Goal: Task Accomplishment & Management: Complete application form

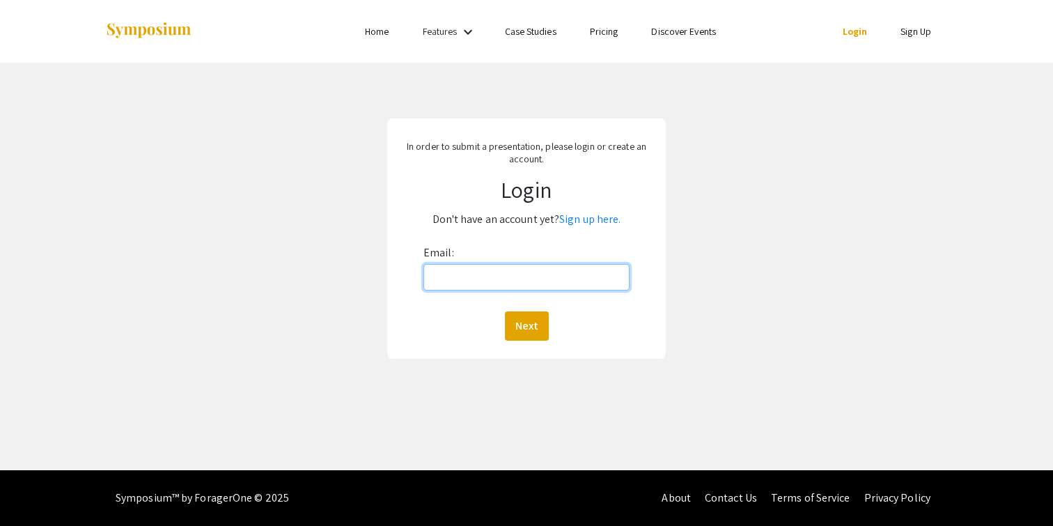
click at [459, 279] on input "Email:" at bounding box center [526, 277] width 206 height 26
type input "[EMAIL_ADDRESS][DOMAIN_NAME]"
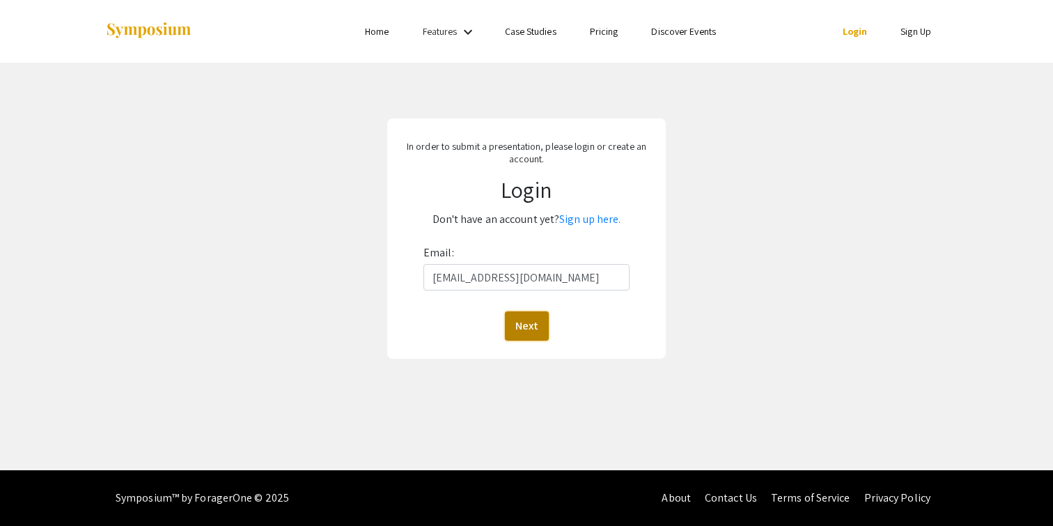
click at [536, 324] on button "Next" at bounding box center [527, 325] width 44 height 29
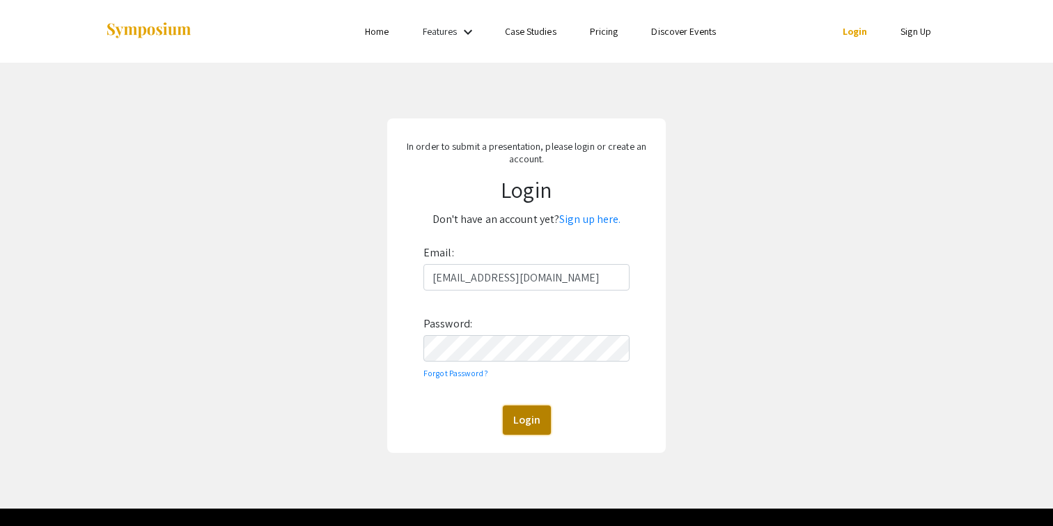
click at [524, 419] on button "Login" at bounding box center [527, 419] width 48 height 29
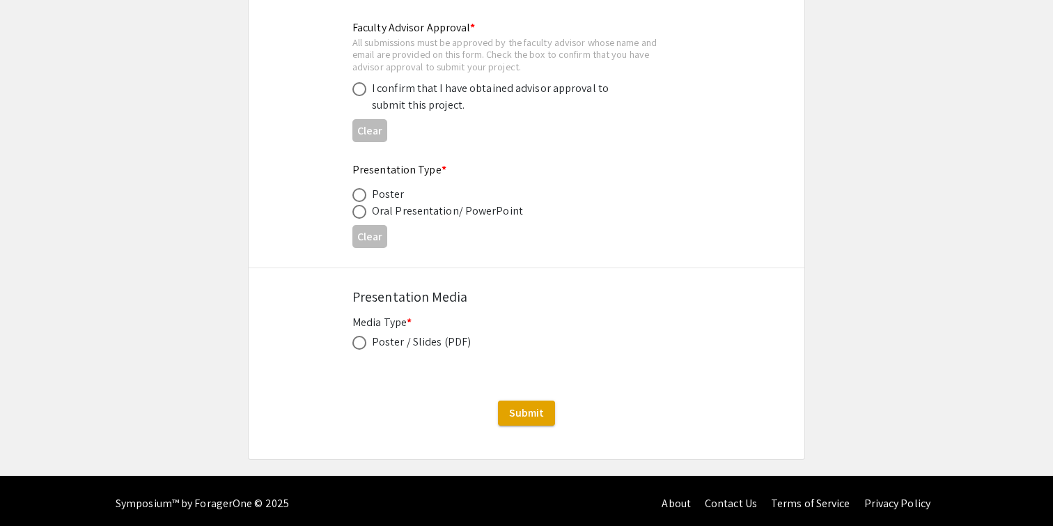
scroll to position [2141, 0]
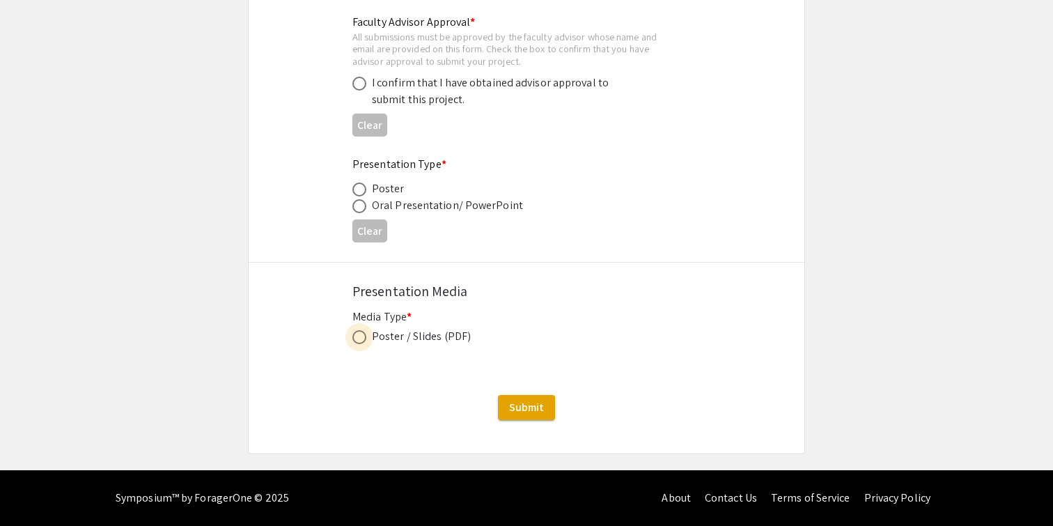
click at [360, 338] on span at bounding box center [359, 337] width 14 height 14
click at [360, 338] on input "radio" at bounding box center [359, 337] width 14 height 14
radio input "true"
